Goal: Task Accomplishment & Management: Manage account settings

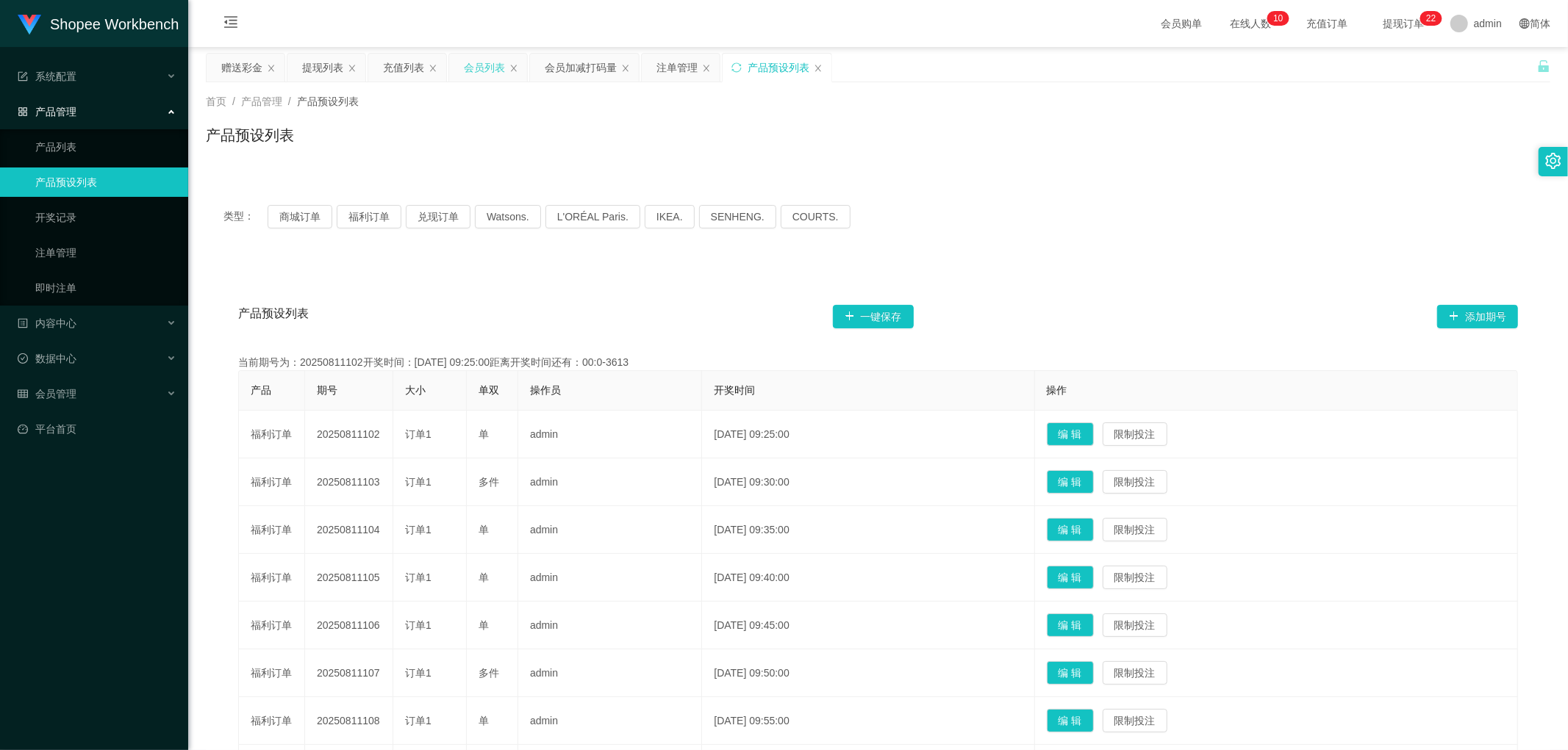
click at [486, 68] on div "会员列表" at bounding box center [485, 67] width 41 height 27
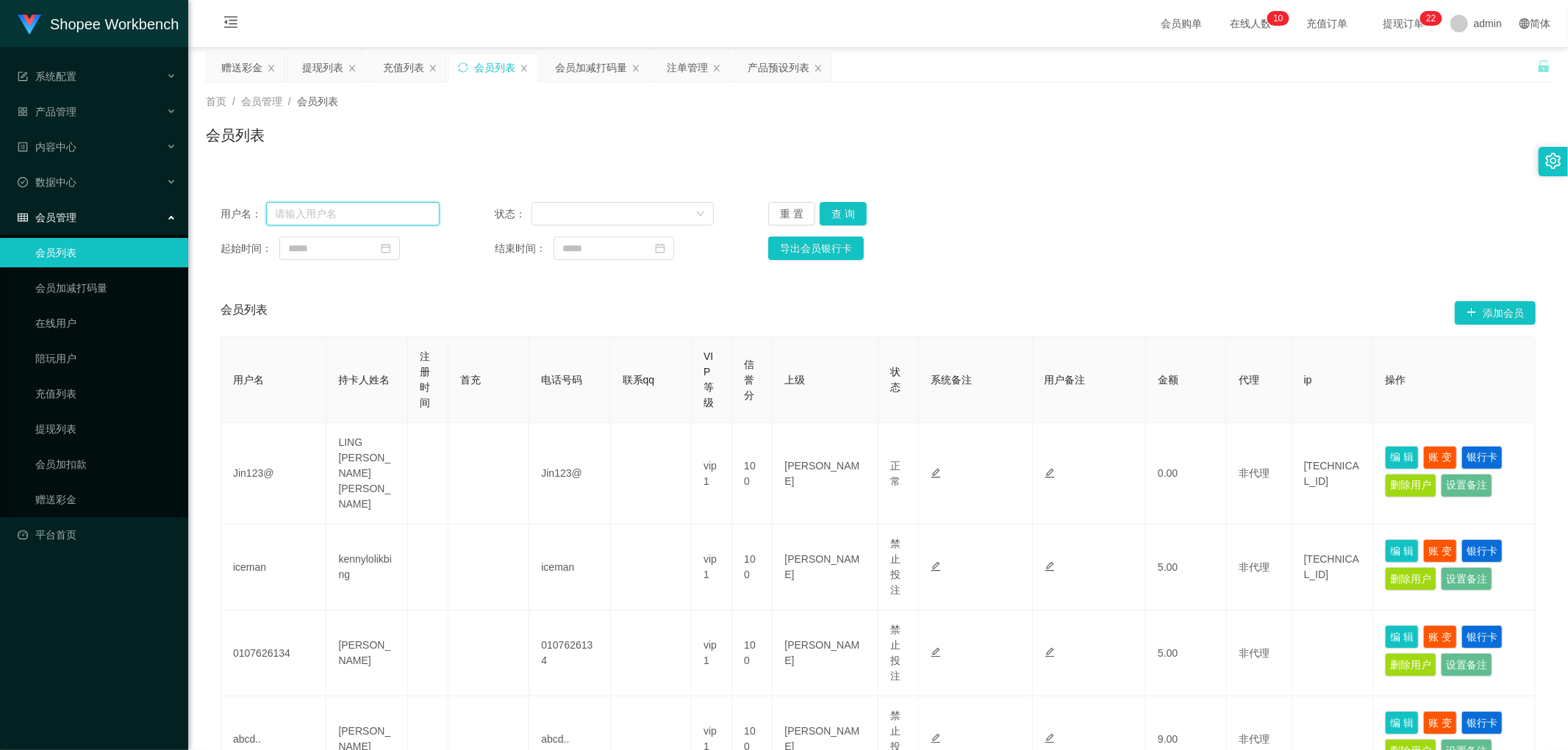
drag, startPoint x: 383, startPoint y: 210, endPoint x: 398, endPoint y: 210, distance: 15.0
click at [386, 210] on input "text" at bounding box center [353, 213] width 174 height 23
paste input "Jiahung12345"
type input "Jiahung12345"
drag, startPoint x: 840, startPoint y: 210, endPoint x: 1034, endPoint y: 205, distance: 194.1
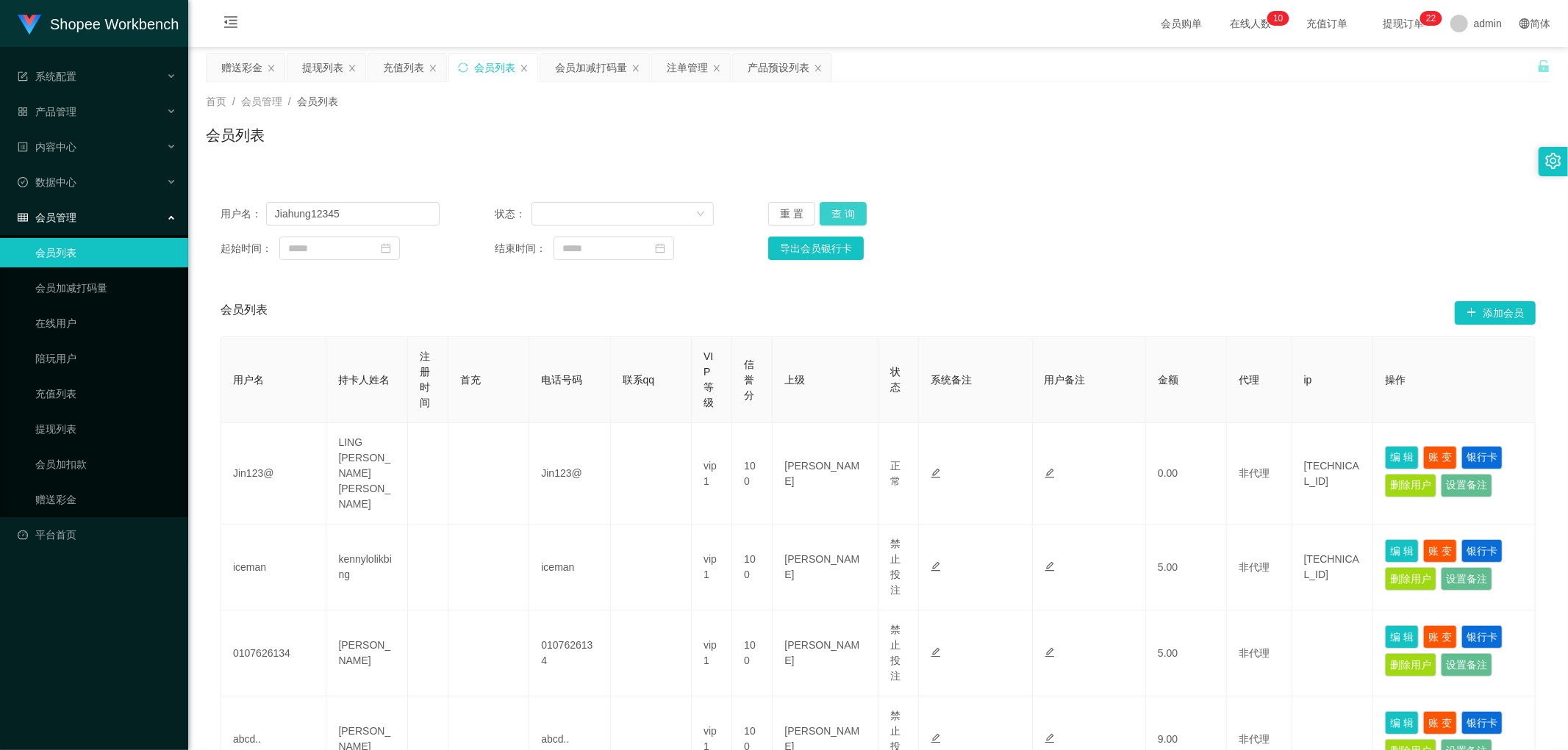
click at [840, 211] on button "查 询" at bounding box center [842, 213] width 47 height 23
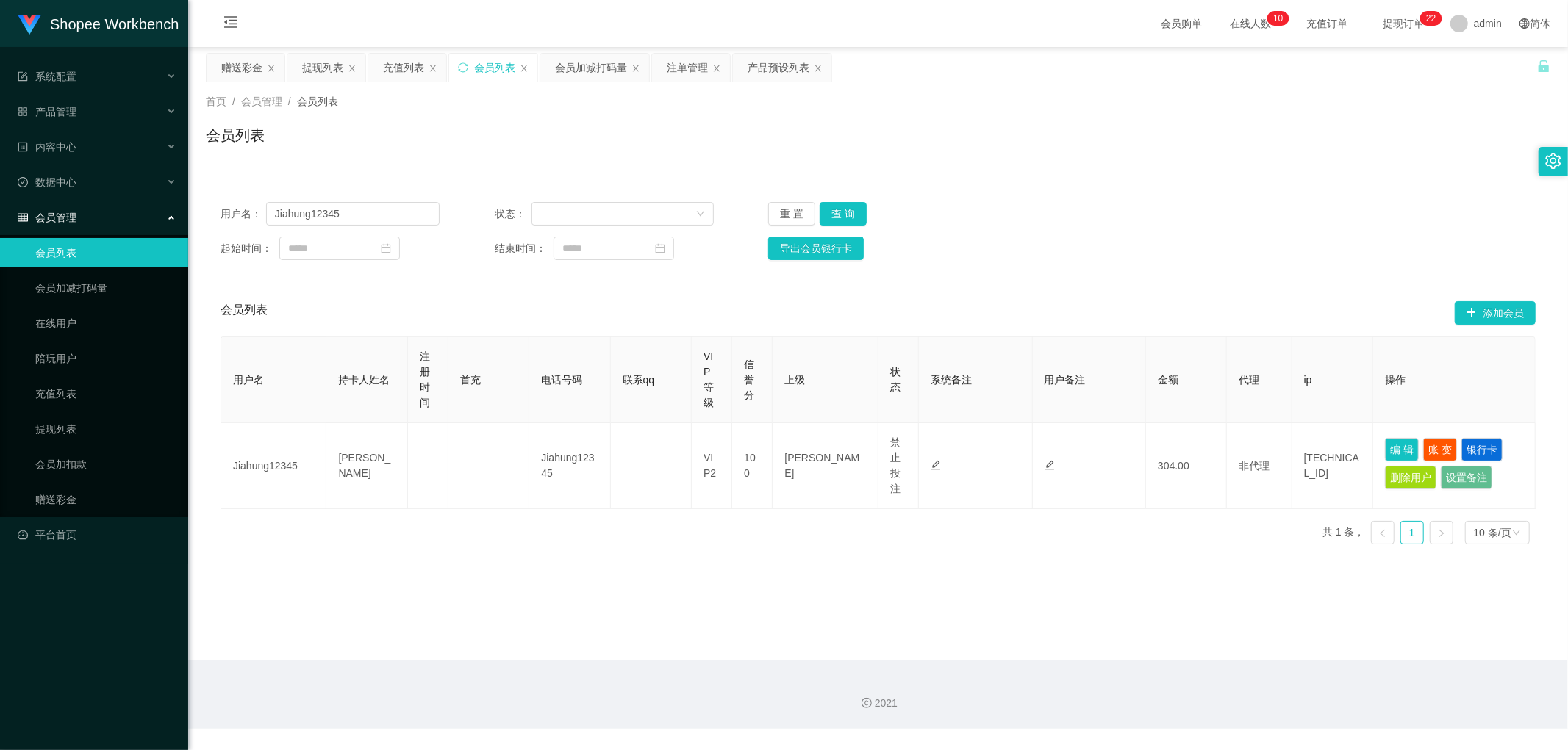
click at [1057, 205] on div "用户名： Jiahung12345 状态： 重 置 查 询" at bounding box center [879, 213] width 1315 height 23
click at [1074, 195] on div "用户名： Jiahung12345 状态： 重 置 查 询 起始时间： 结束时间： 导出会员银行卡" at bounding box center [878, 231] width 1344 height 88
click at [677, 58] on div "注单管理" at bounding box center [688, 67] width 41 height 27
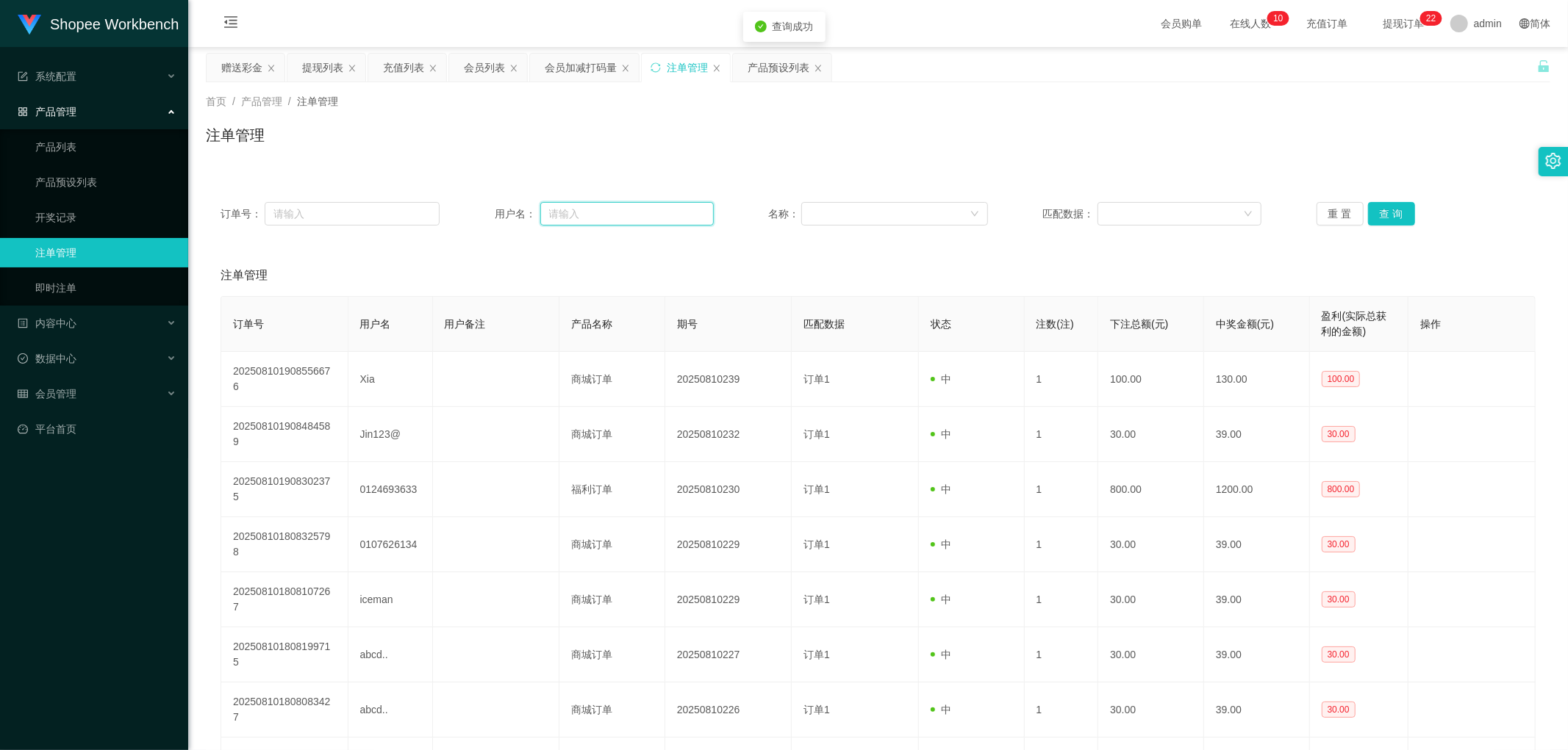
drag, startPoint x: 594, startPoint y: 214, endPoint x: 625, endPoint y: 223, distance: 32.3
click at [598, 216] on input "text" at bounding box center [628, 213] width 174 height 23
paste input "Jiahung12345"
type input "Jiahung12345"
drag, startPoint x: 1378, startPoint y: 216, endPoint x: 1378, endPoint y: 226, distance: 10.0
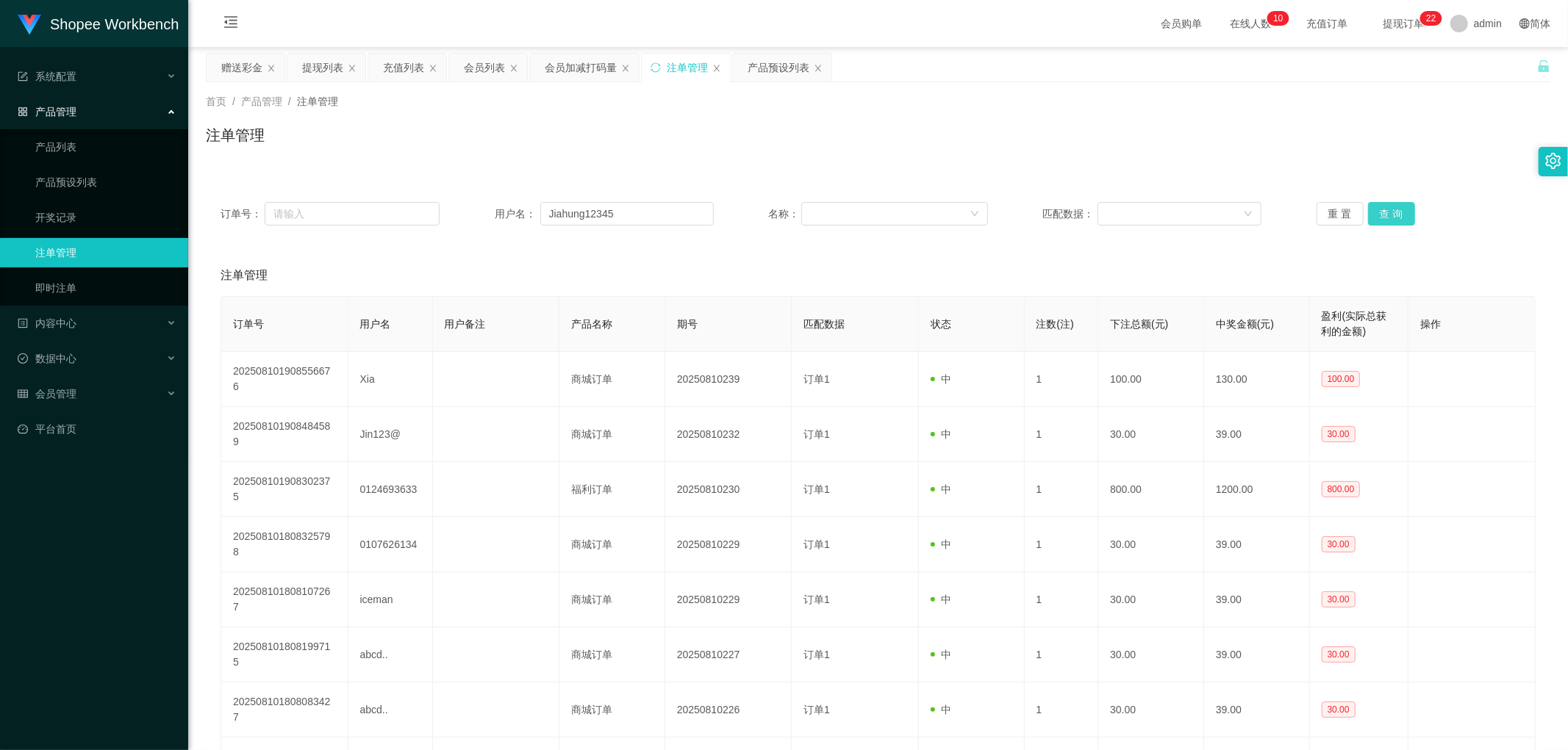
click at [1378, 216] on button "查 询" at bounding box center [1391, 213] width 47 height 23
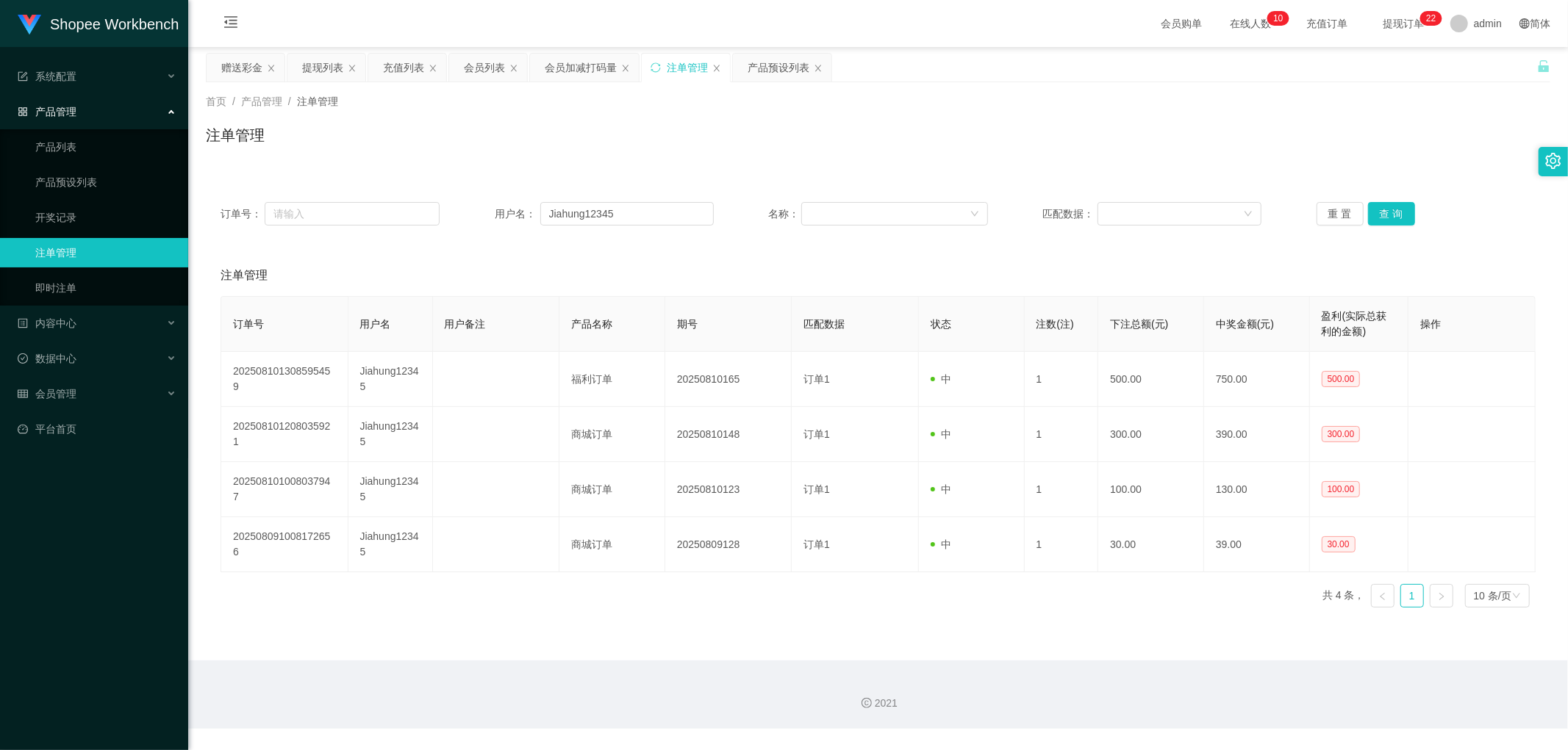
drag, startPoint x: 620, startPoint y: 119, endPoint x: 600, endPoint y: 98, distance: 29.0
click at [614, 114] on div "首页 / 产品管理 / 注单管理 / 注单管理" at bounding box center [878, 125] width 1344 height 64
click at [579, 58] on div "会员加减打码量" at bounding box center [581, 67] width 72 height 27
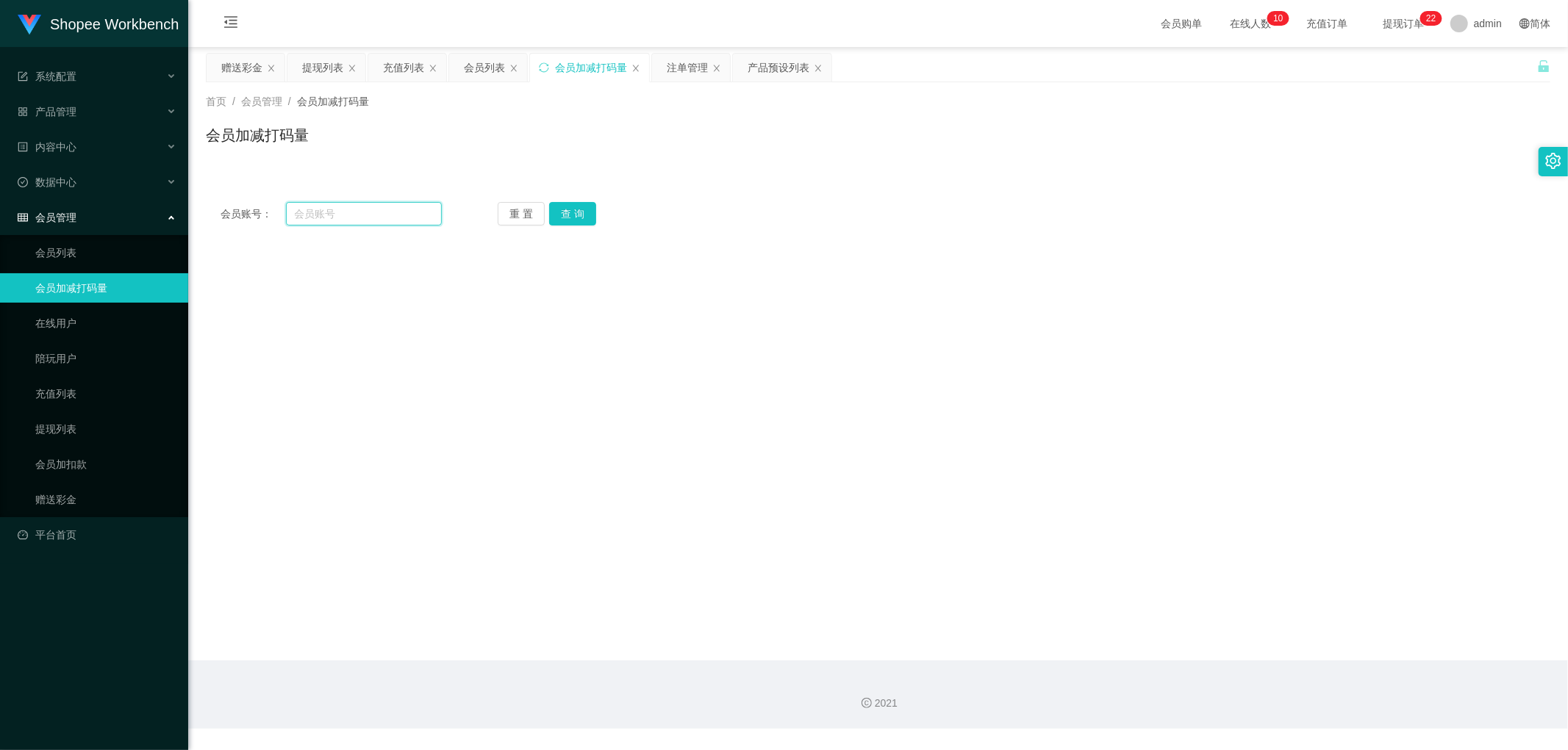
drag, startPoint x: 360, startPoint y: 210, endPoint x: 419, endPoint y: 206, distance: 59.1
click at [362, 210] on input "text" at bounding box center [364, 213] width 156 height 23
paste input "Jiahung12345"
type input "Jiahung12345"
drag, startPoint x: 581, startPoint y: 210, endPoint x: 634, endPoint y: 214, distance: 53.2
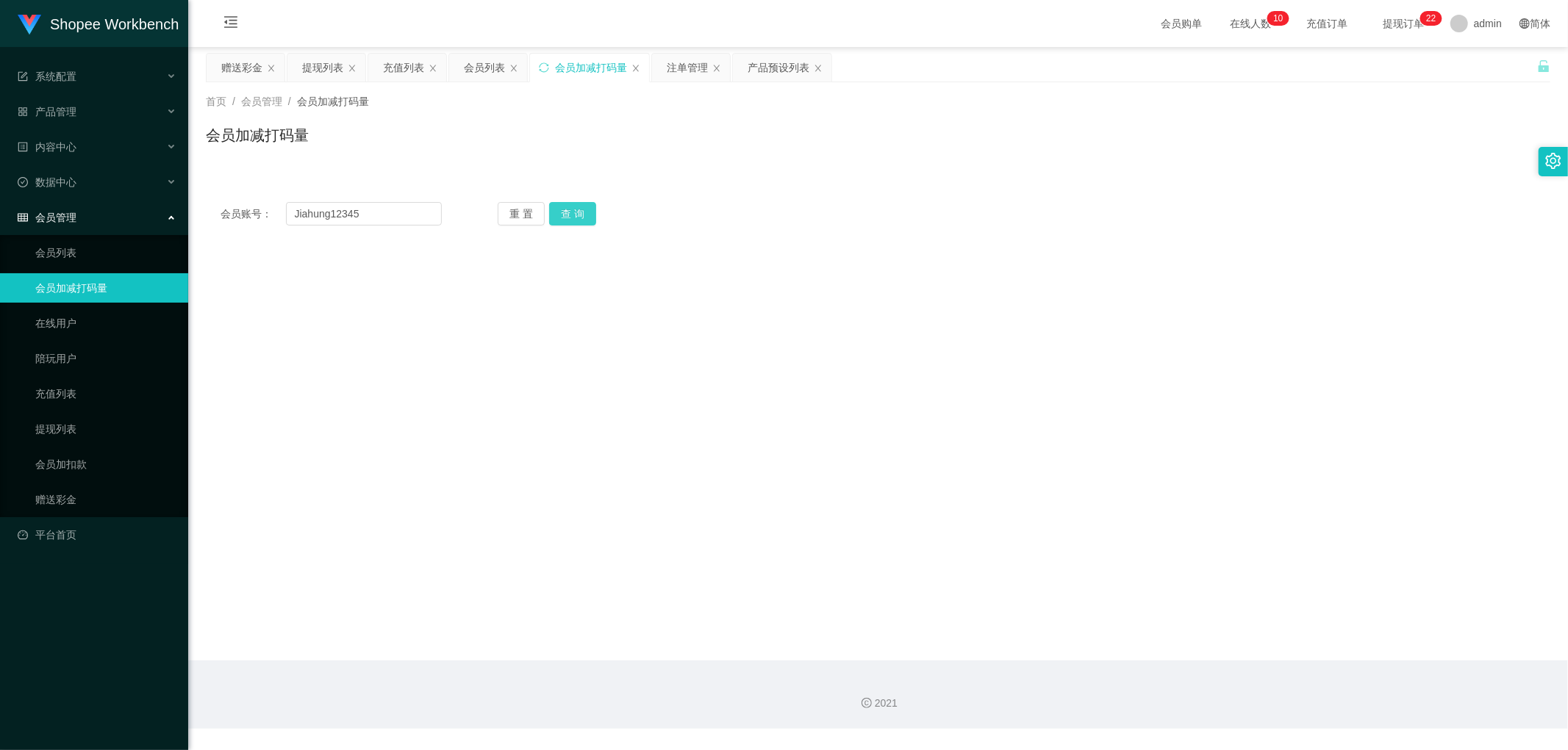
click at [581, 211] on button "查 询" at bounding box center [573, 213] width 47 height 23
drag, startPoint x: 787, startPoint y: 200, endPoint x: 794, endPoint y: 210, distance: 12.2
click at [787, 200] on div "会员账号： Jiahung12345 重 置 查 询 会员账号 账号余额 出款所需打码量 会员当前打码量: 操作类型 人工增加 人工扣除 是否打码 是 否 金…" at bounding box center [878, 214] width 1344 height 53
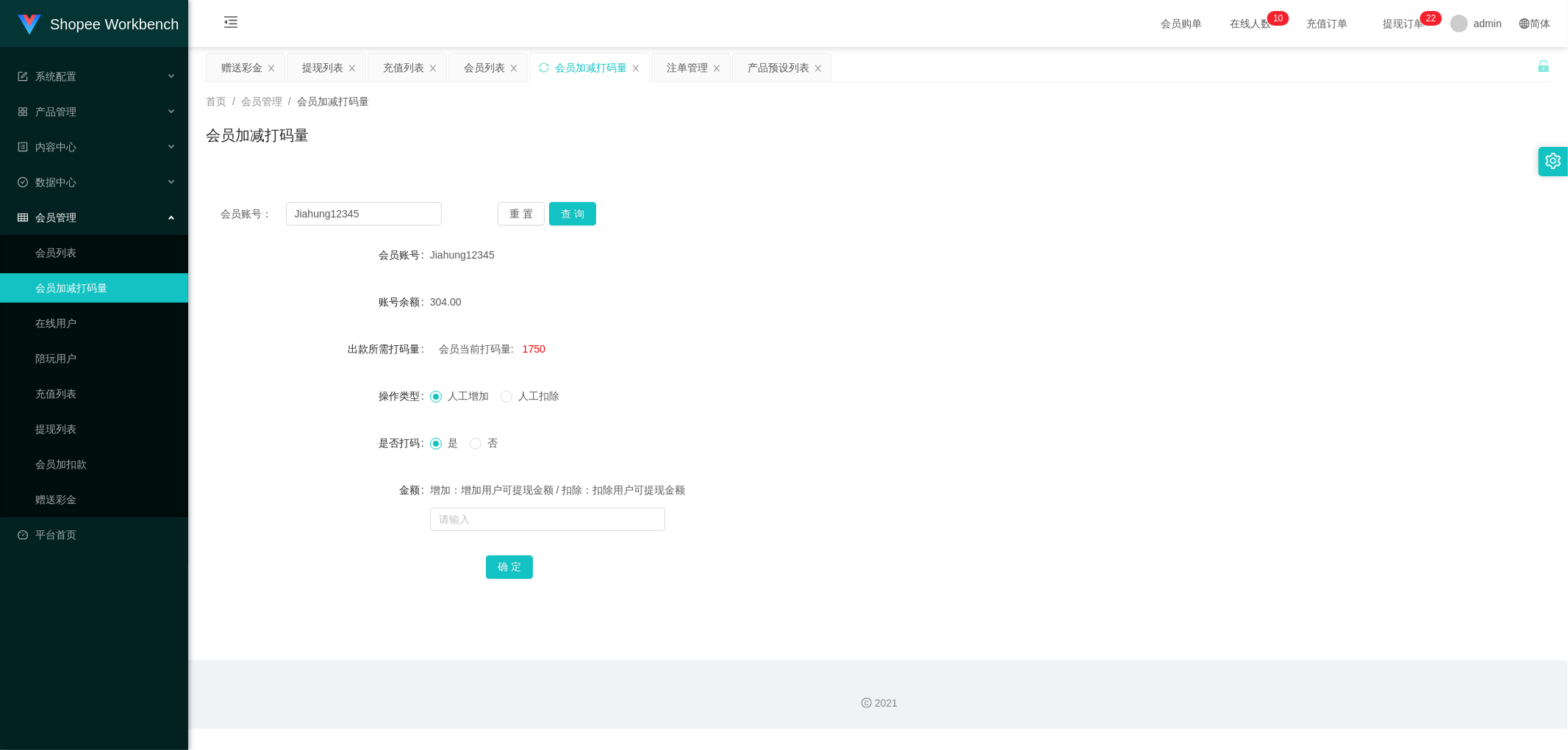
click at [787, 193] on div "会员账号： Jiahung12345 重 置 查 询 会员账号 Jiahung12345 账号余额 304.00 出款所需打码量 会员当前打码量: 1750 …" at bounding box center [878, 400] width 1344 height 426
click at [480, 76] on div "会员列表" at bounding box center [485, 67] width 41 height 27
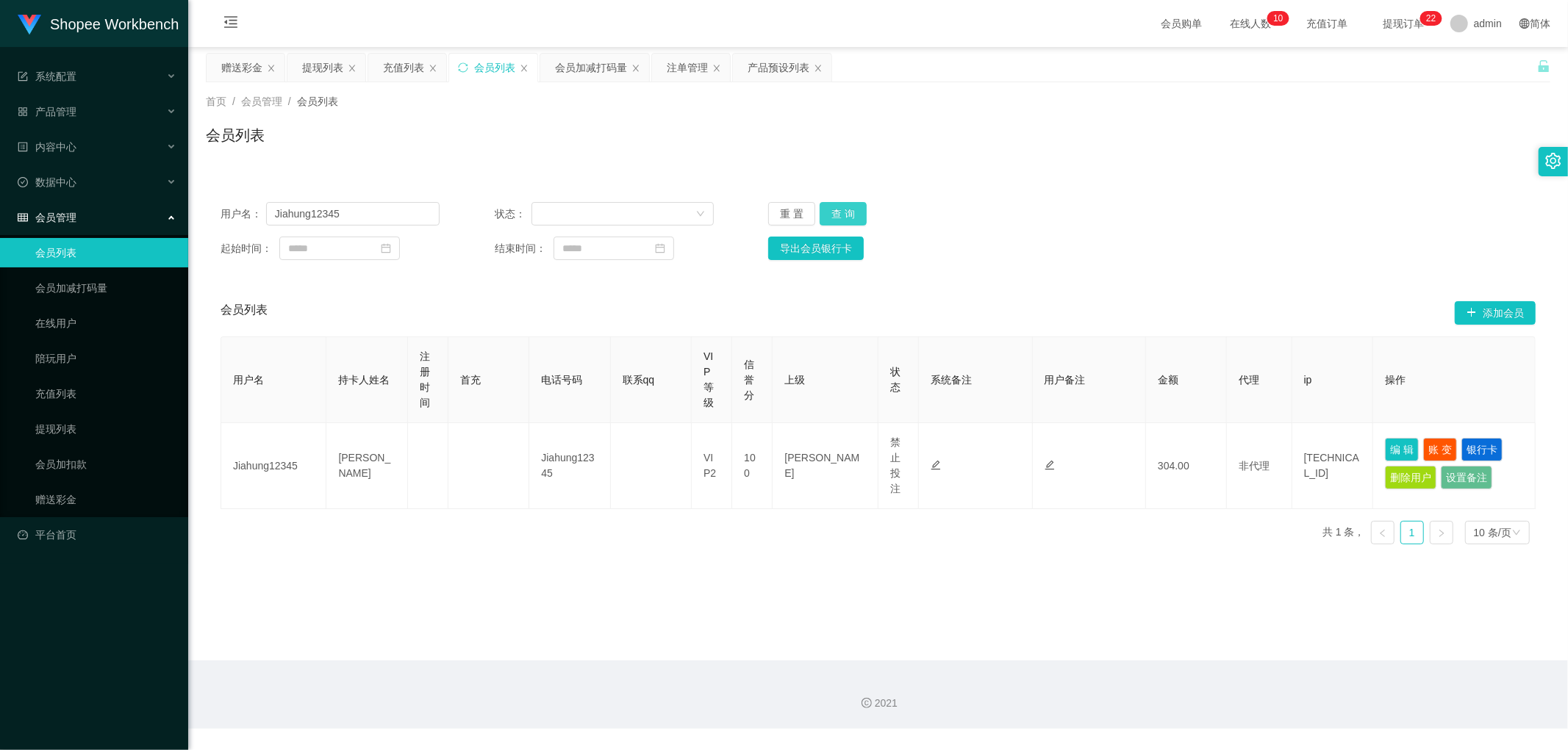
drag, startPoint x: 835, startPoint y: 210, endPoint x: 1011, endPoint y: 192, distance: 176.9
click at [836, 211] on button "查 询" at bounding box center [842, 213] width 47 height 23
drag, startPoint x: 1231, startPoint y: 170, endPoint x: 1259, endPoint y: 165, distance: 28.4
click at [1237, 167] on div "首页 / 会员管理 / 会员列表 / 会员列表 用户名： Jiahung12345 状态： 重 置 查 询 起始时间： 结束时间： 导出会员银行卡 会员列表 …" at bounding box center [878, 320] width 1344 height 474
click at [1197, 147] on div "会员列表" at bounding box center [878, 141] width 1344 height 34
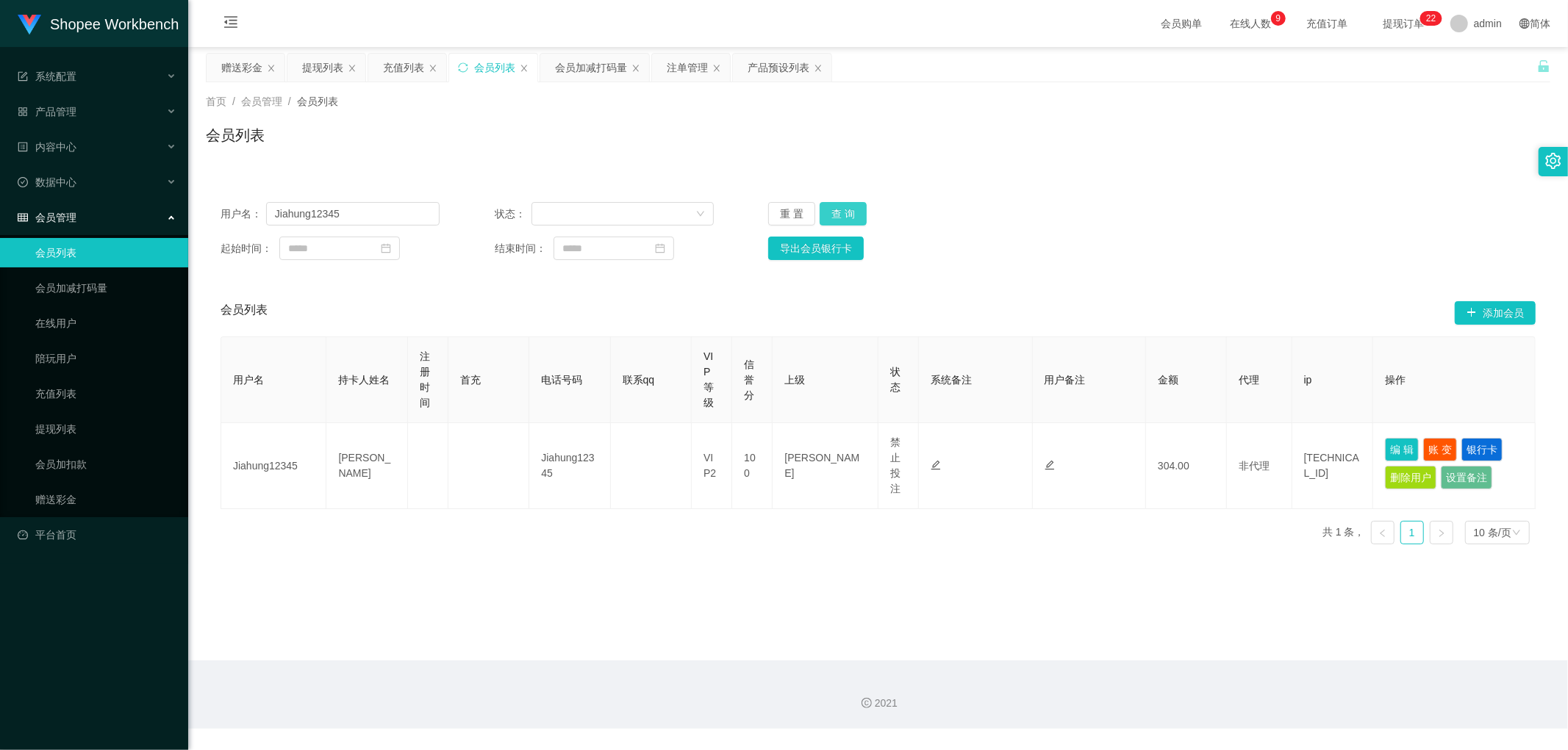
click at [853, 218] on button "查 询" at bounding box center [842, 213] width 47 height 23
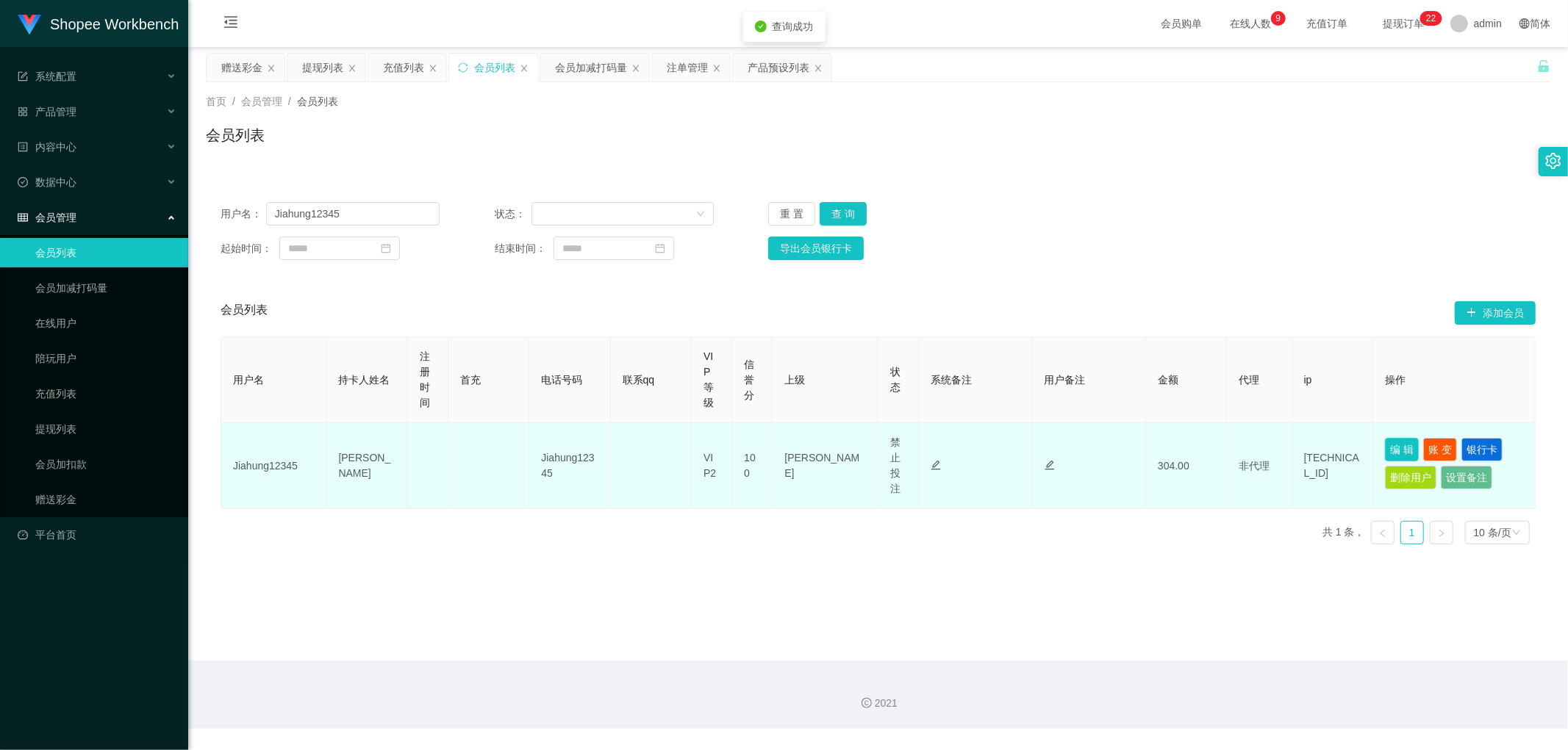
click at [1400, 444] on button "编 辑" at bounding box center [1401, 449] width 34 height 23
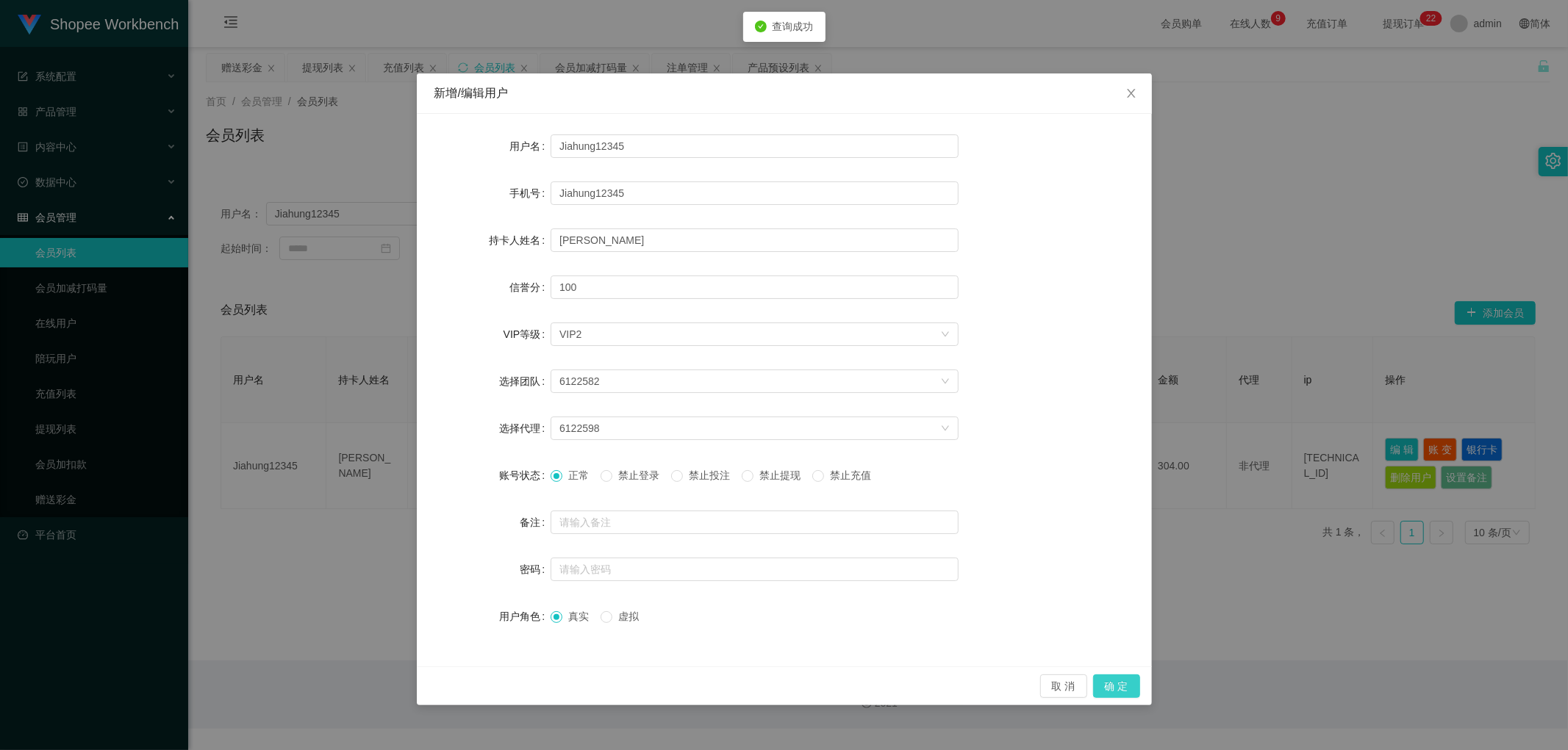
click at [1122, 687] on button "确 定" at bounding box center [1117, 686] width 47 height 23
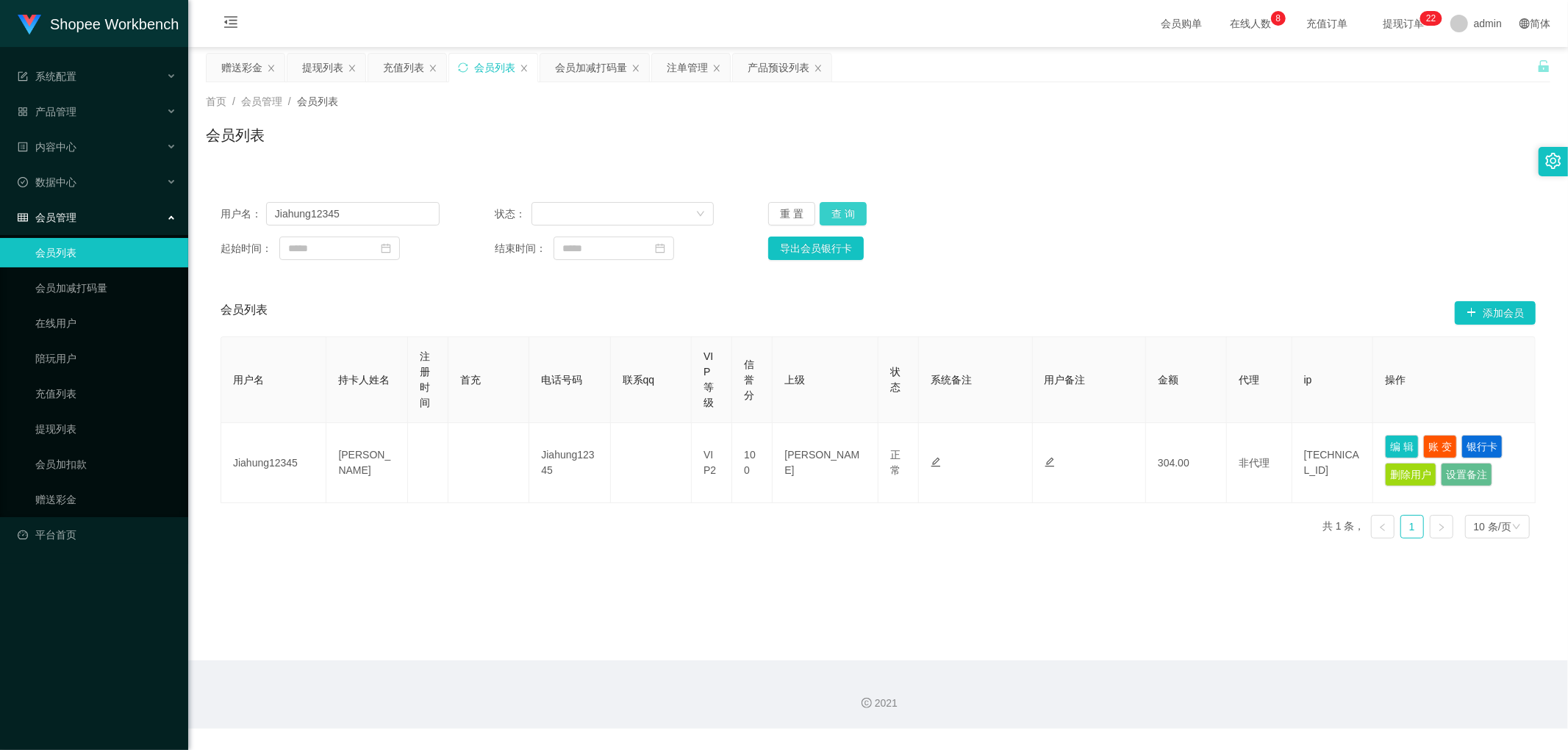
click at [839, 211] on button "查 询" at bounding box center [842, 213] width 47 height 23
click at [1202, 211] on div "用户名： Jiahung12345 状态： 重 置 查 询" at bounding box center [879, 213] width 1315 height 23
drag, startPoint x: 854, startPoint y: 206, endPoint x: 873, endPoint y: 216, distance: 21.5
click at [854, 207] on button "查 询" at bounding box center [842, 213] width 47 height 23
drag, startPoint x: 922, startPoint y: 137, endPoint x: 801, endPoint y: 97, distance: 127.4
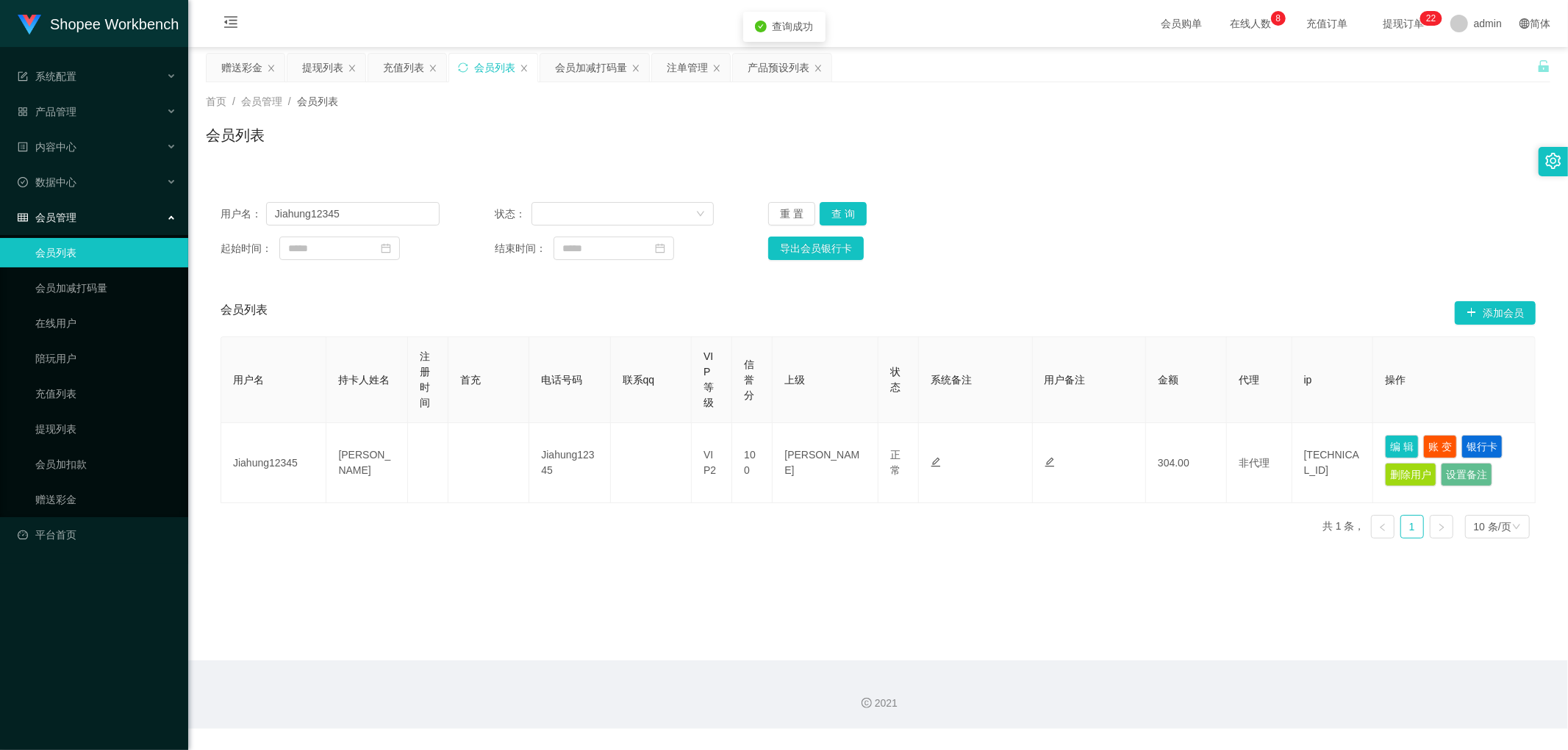
click at [916, 136] on div "会员列表" at bounding box center [878, 141] width 1344 height 34
click at [675, 70] on div "注单管理" at bounding box center [688, 67] width 41 height 27
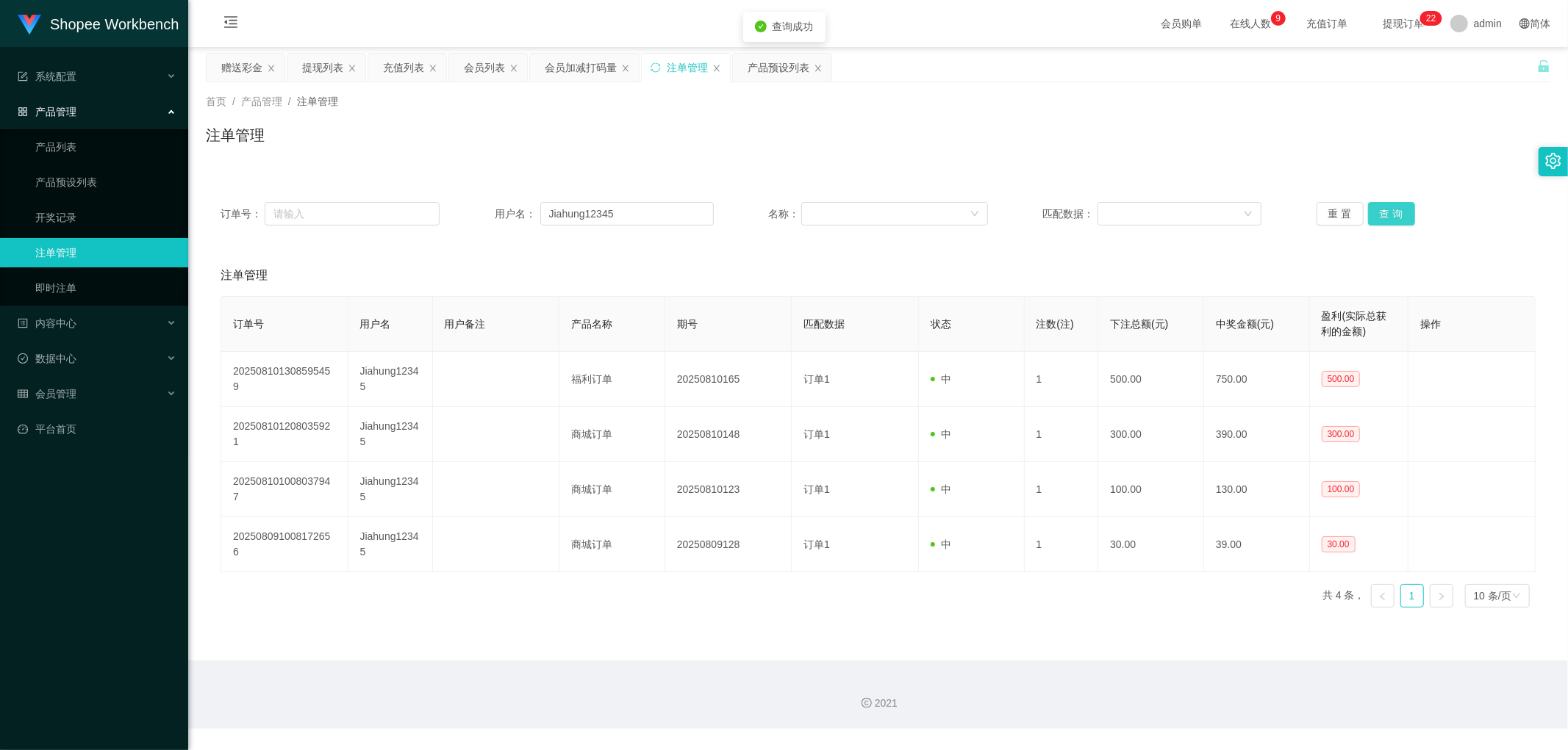
click at [1393, 214] on button "查 询" at bounding box center [1391, 213] width 47 height 23
click at [583, 63] on div "会员加减打码量" at bounding box center [581, 67] width 72 height 27
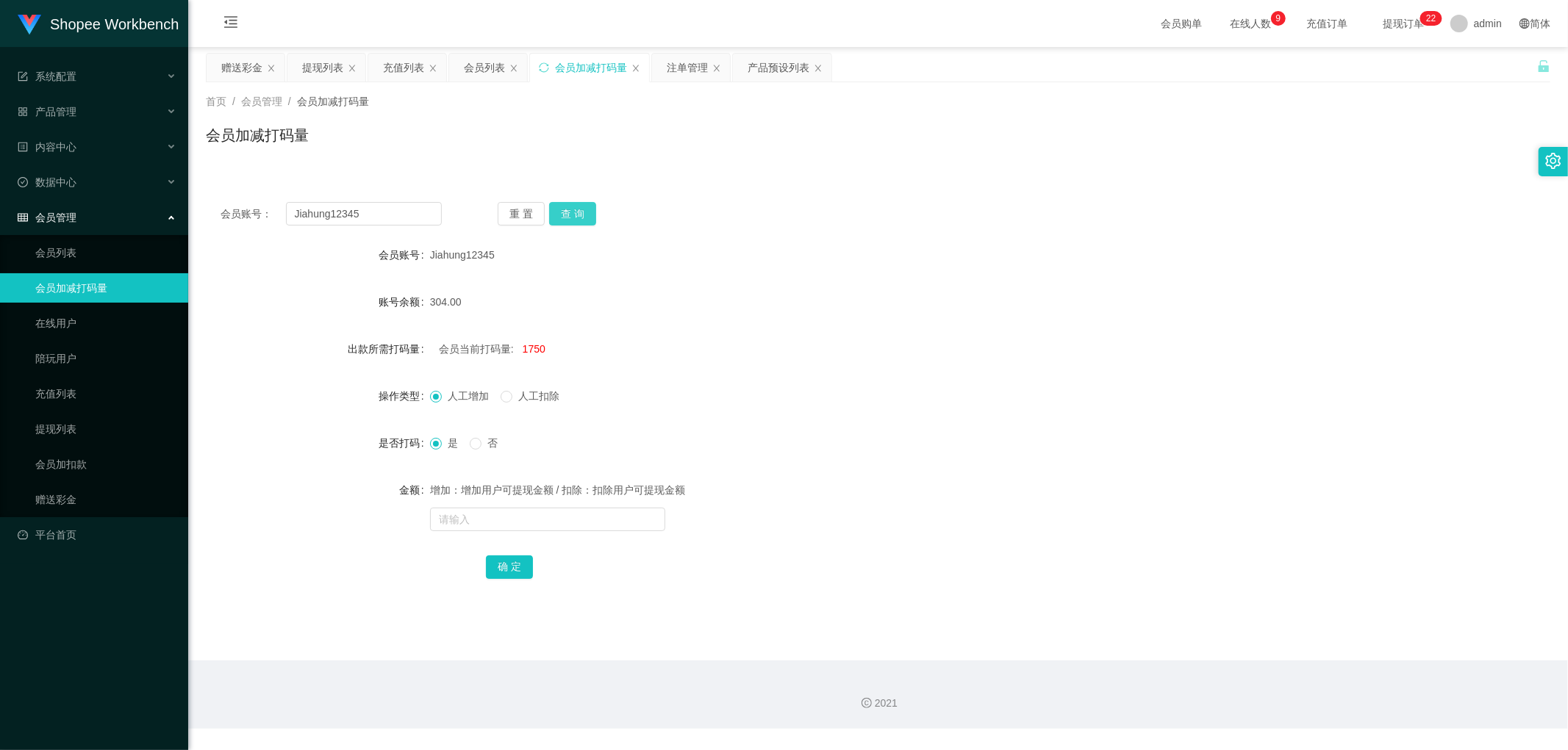
click at [571, 215] on button "查 询" at bounding box center [573, 213] width 47 height 23
click at [775, 189] on div "会员账号： Jiahung12345 重 置 查 询 会员账号 Jiahung12345 账号余额 304.00 出款所需打码量 会员当前打码量: 1750 …" at bounding box center [878, 400] width 1344 height 426
click at [473, 67] on div "会员列表" at bounding box center [485, 67] width 41 height 27
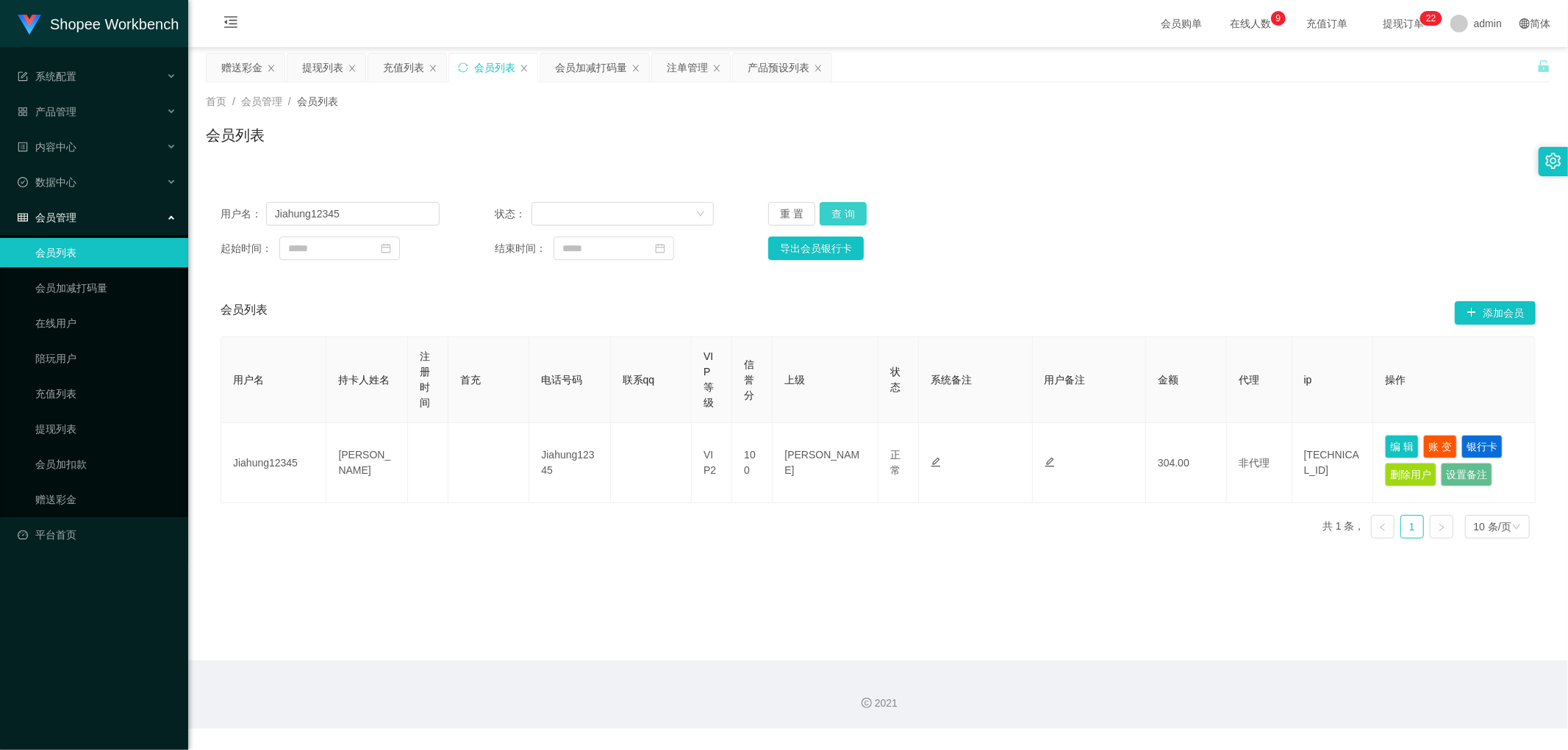
click at [840, 213] on button "查 询" at bounding box center [842, 213] width 47 height 23
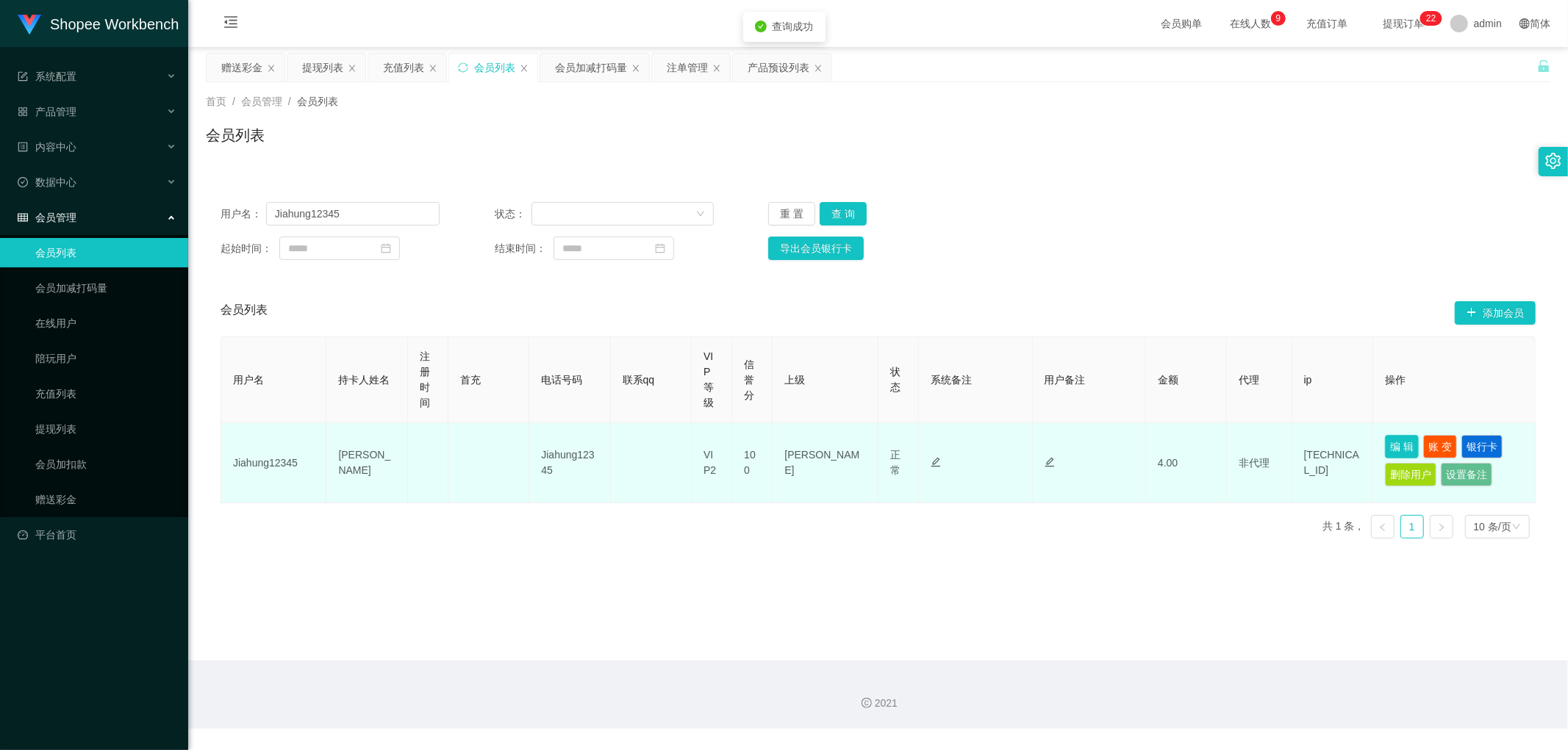
click at [1392, 444] on button "编 辑" at bounding box center [1401, 446] width 34 height 23
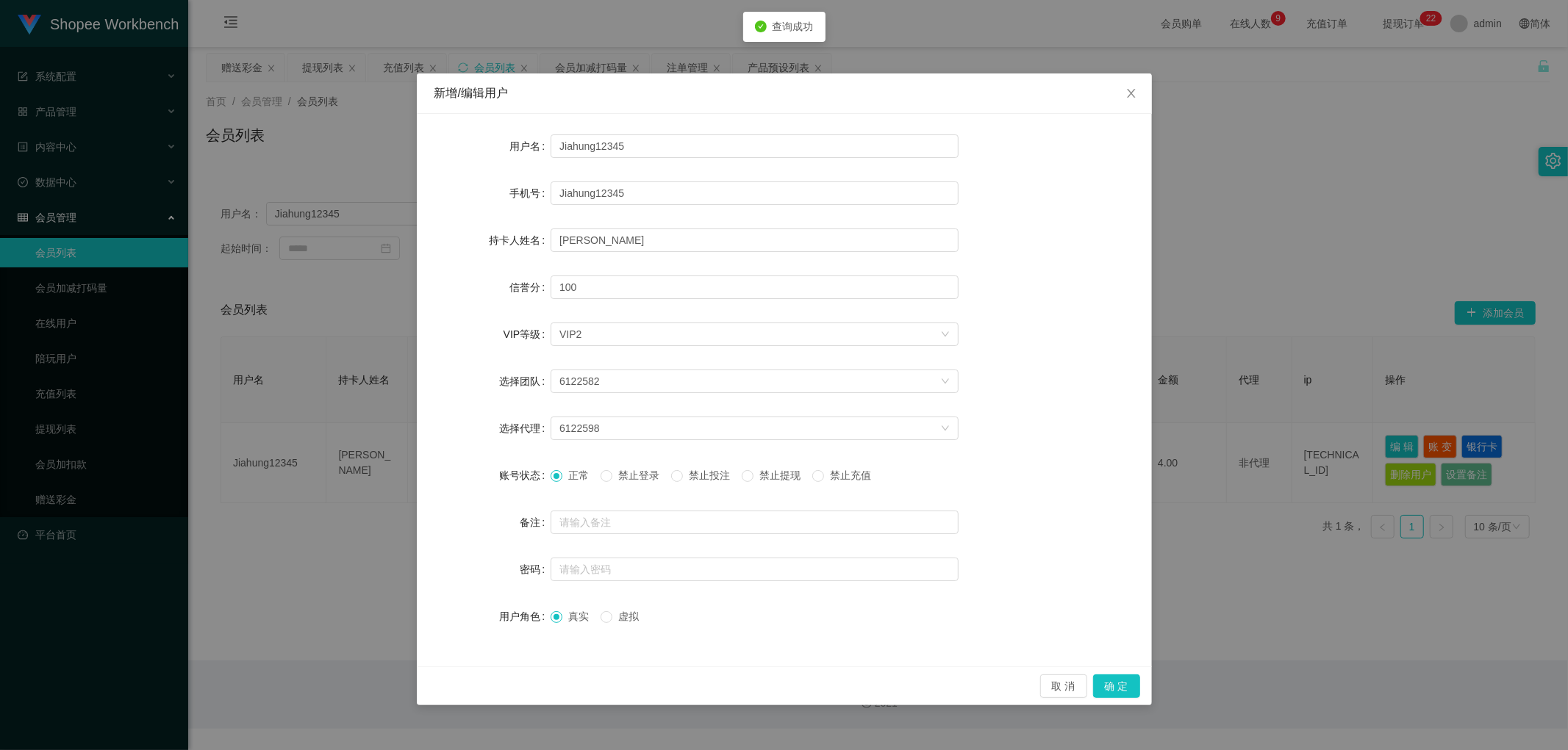
click at [703, 474] on span "禁止投注" at bounding box center [709, 475] width 53 height 12
click at [1108, 680] on button "确 定" at bounding box center [1117, 686] width 47 height 23
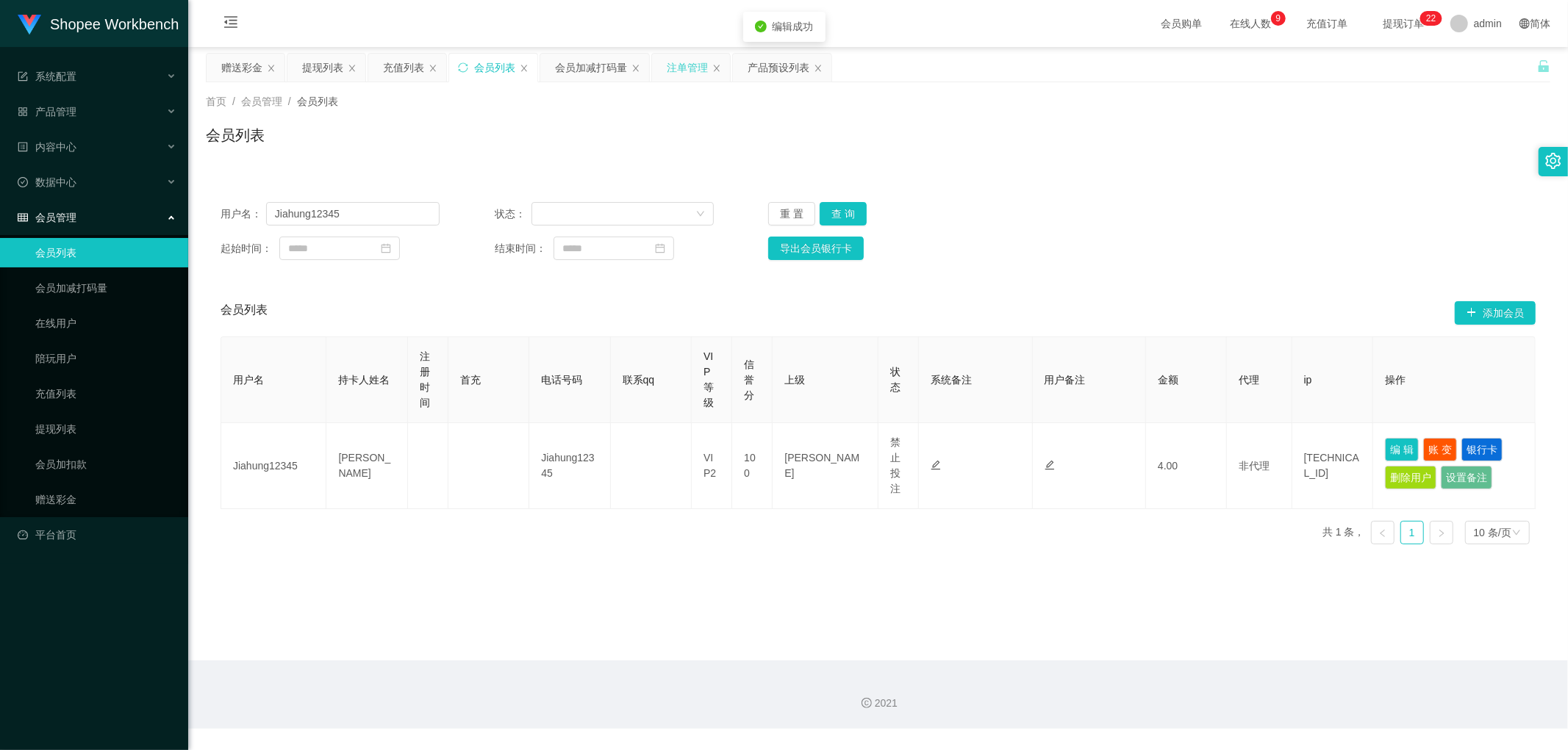
click at [683, 74] on div "注单管理" at bounding box center [688, 67] width 41 height 27
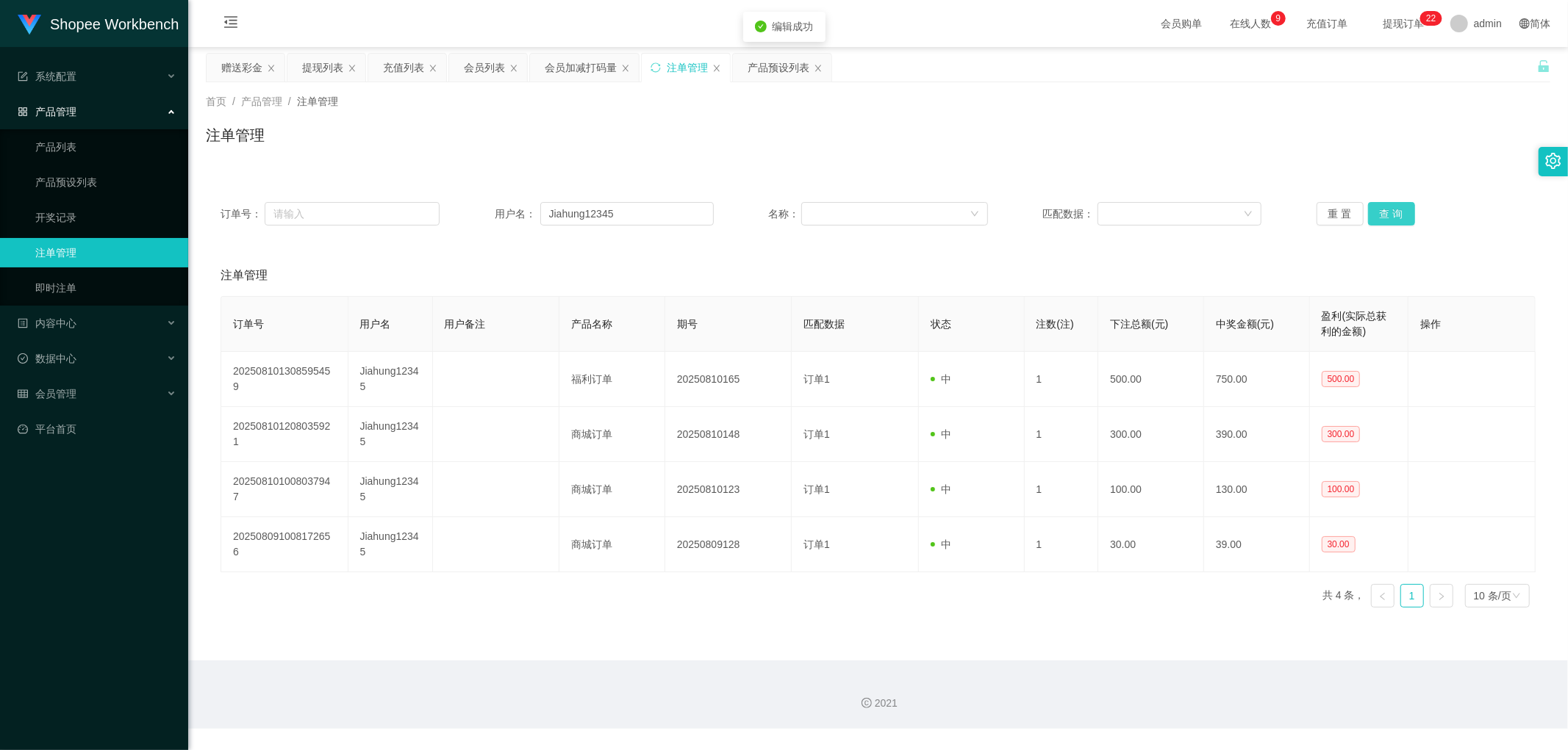
click at [1381, 215] on button "查 询" at bounding box center [1391, 213] width 47 height 23
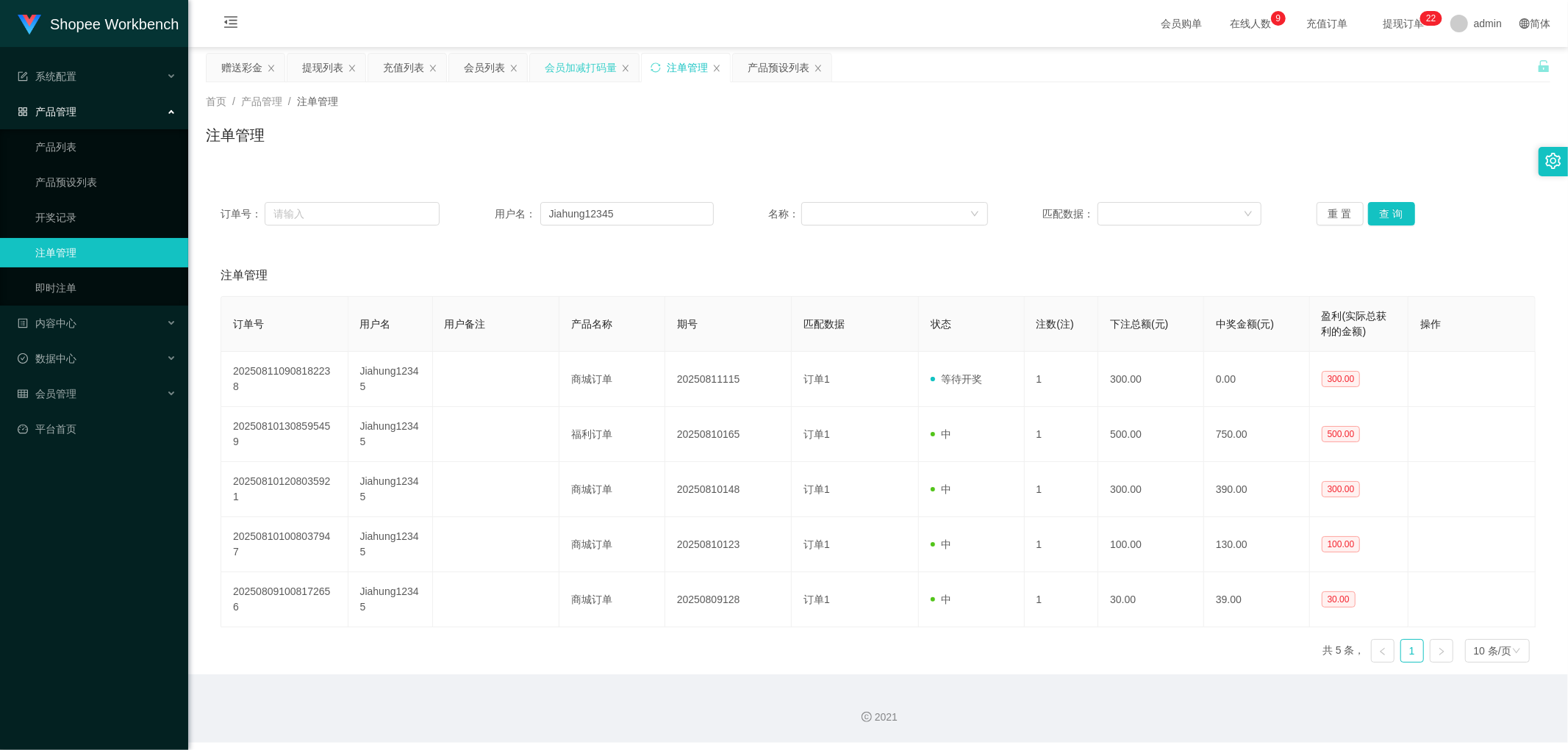
click at [586, 64] on div "会员加减打码量" at bounding box center [581, 67] width 72 height 27
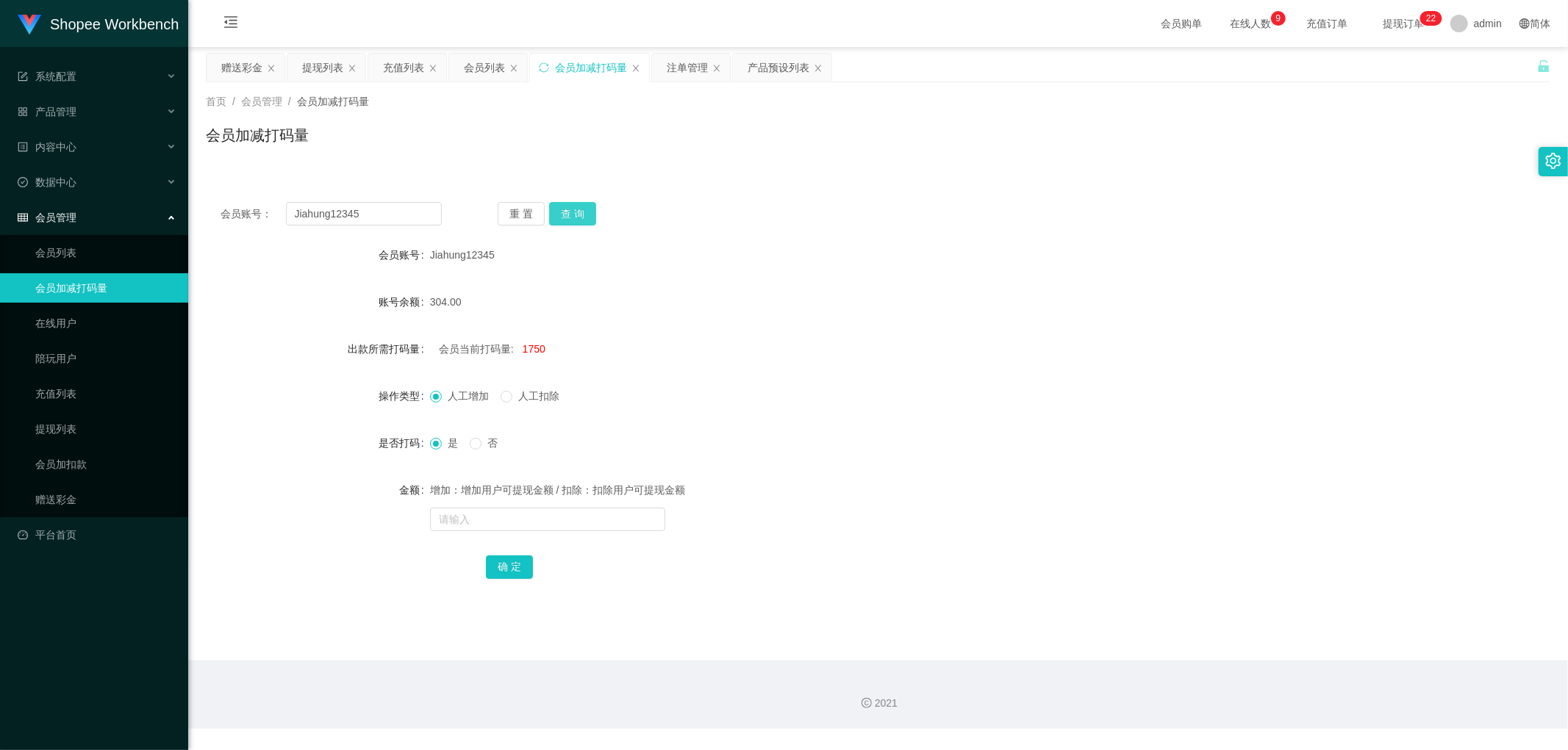
drag, startPoint x: 572, startPoint y: 217, endPoint x: 755, endPoint y: 222, distance: 183.1
click at [576, 218] on button "查 询" at bounding box center [573, 213] width 47 height 23
click at [925, 199] on div "会员账号： Jiahung12345 重 置 查 询 会员账号 Jiahung12345 账号余额 4.00 出款所需打码量 会员当前打码量: 2050 操作…" at bounding box center [878, 400] width 1344 height 426
drag, startPoint x: 930, startPoint y: 195, endPoint x: 919, endPoint y: 187, distance: 13.6
click at [927, 193] on div "会员账号： Jiahung12345 重 置 查 询 会员账号 Jiahung12345 账号余额 4.00 出款所需打码量 会员当前打码量: 2050 操作…" at bounding box center [878, 400] width 1344 height 426
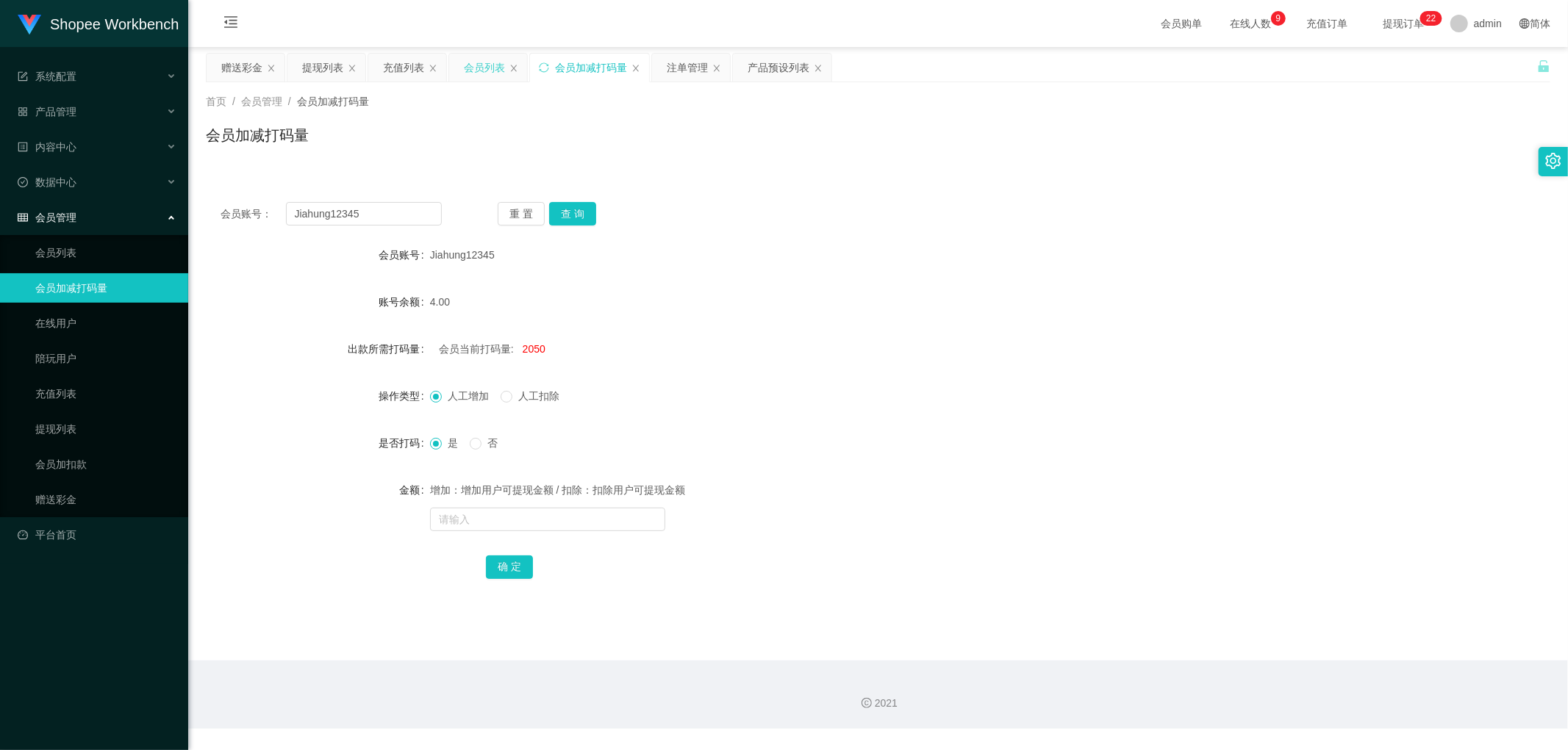
click at [480, 64] on div "会员列表" at bounding box center [485, 67] width 41 height 27
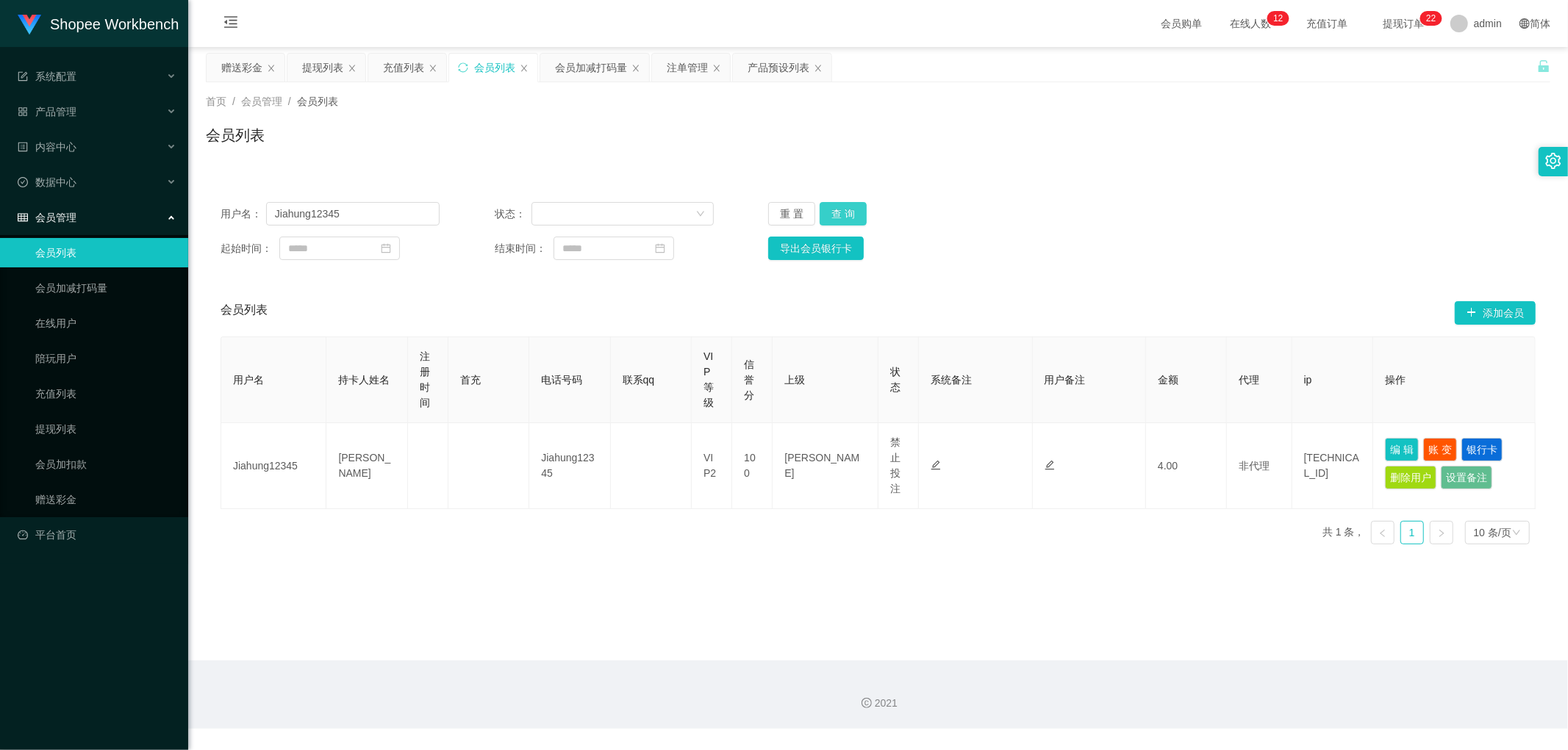
click at [848, 210] on button "查 询" at bounding box center [842, 213] width 47 height 23
click at [842, 216] on button "查 询" at bounding box center [842, 213] width 47 height 23
click at [586, 66] on div "会员加减打码量" at bounding box center [591, 67] width 72 height 27
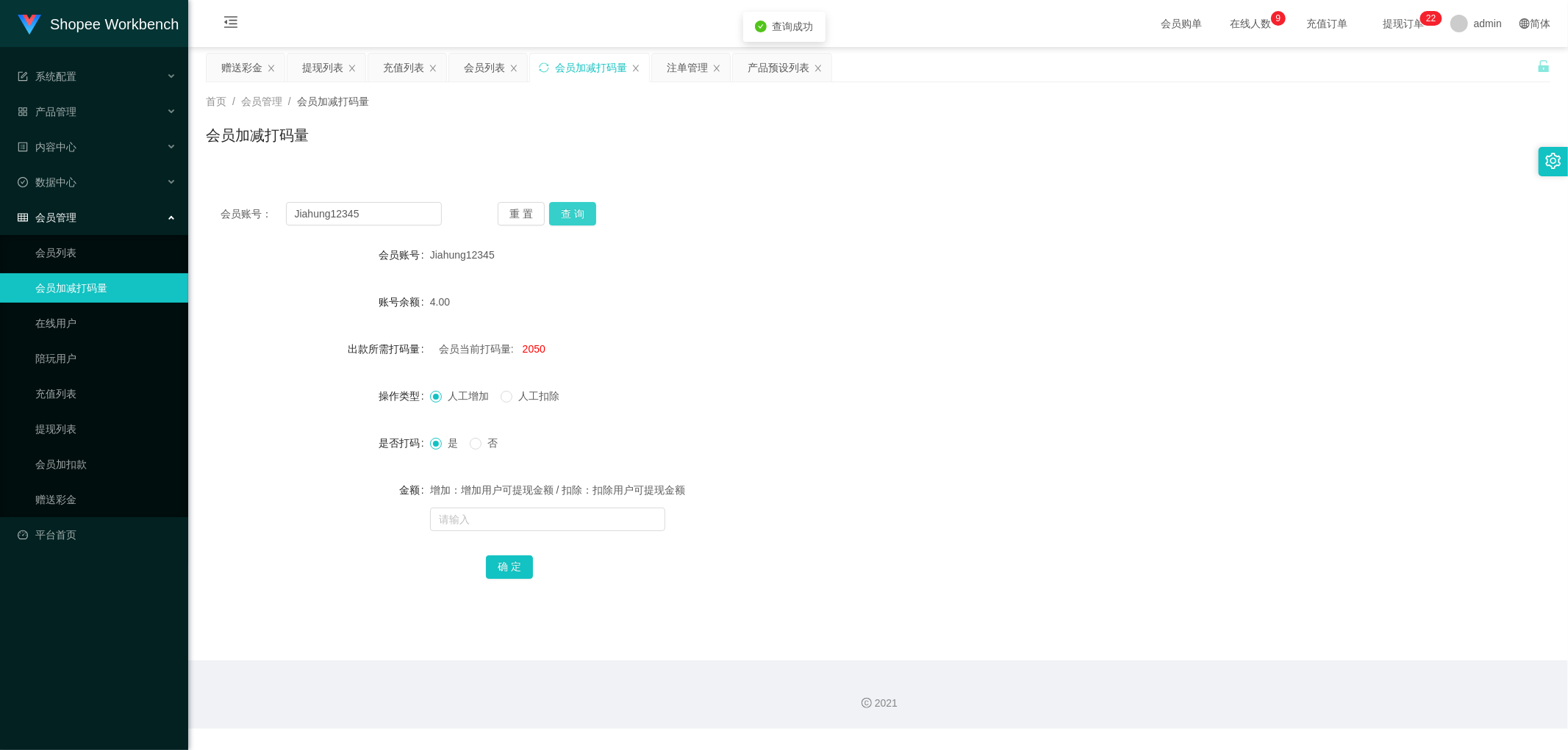
click at [575, 218] on button "查 询" at bounding box center [573, 213] width 47 height 23
drag, startPoint x: 810, startPoint y: 205, endPoint x: 818, endPoint y: 209, distance: 8.9
click at [812, 208] on div "会员账号： Jiahung12345 重 置 查 询" at bounding box center [878, 213] width 1344 height 23
click at [838, 200] on div "会员账号： Jiahung12345 重 置 查 询 会员账号 Jiahung12345 账号余额 394.00 出款所需打码量 会员当前打码量: 2050 …" at bounding box center [878, 400] width 1344 height 426
click at [475, 74] on div "会员列表" at bounding box center [485, 67] width 41 height 27
